Goal: Information Seeking & Learning: Learn about a topic

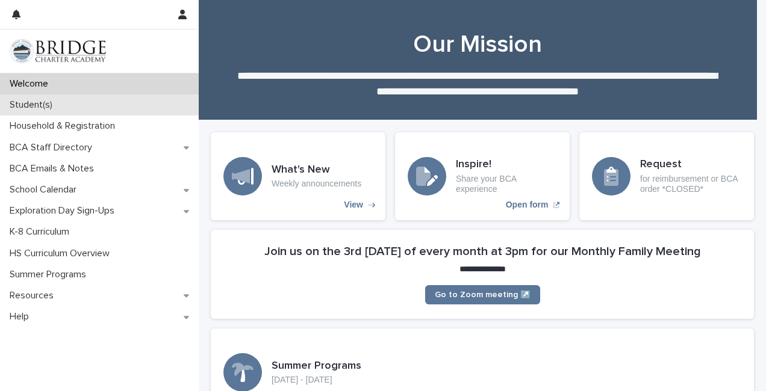
click at [19, 105] on p "Student(s)" at bounding box center [33, 104] width 57 height 11
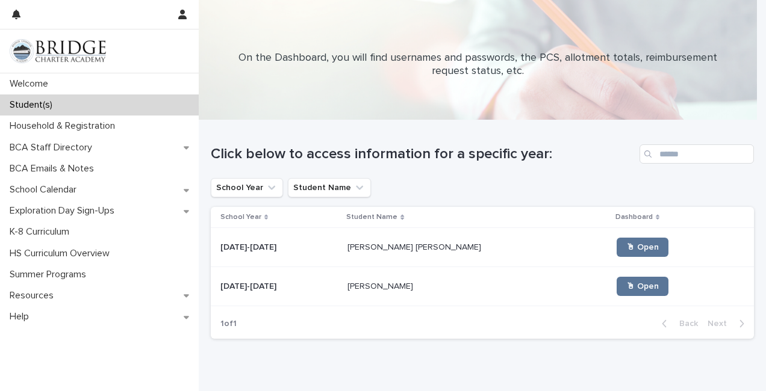
click at [494, 234] on td "[PERSON_NAME] Belle [PERSON_NAME] [PERSON_NAME]" at bounding box center [477, 247] width 269 height 39
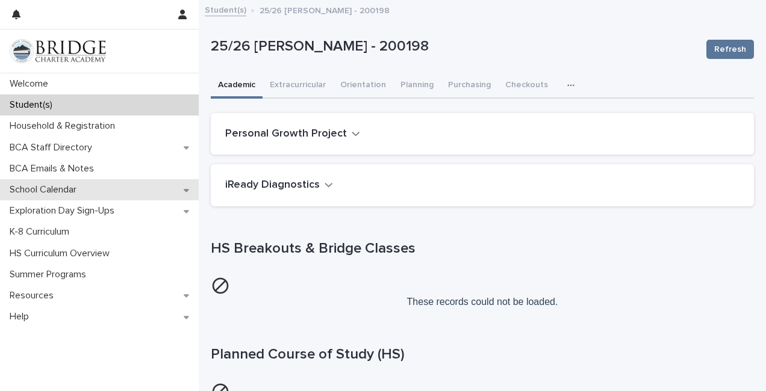
click at [14, 185] on p "School Calendar" at bounding box center [45, 189] width 81 height 11
